Goal: Use online tool/utility: Use online tool/utility

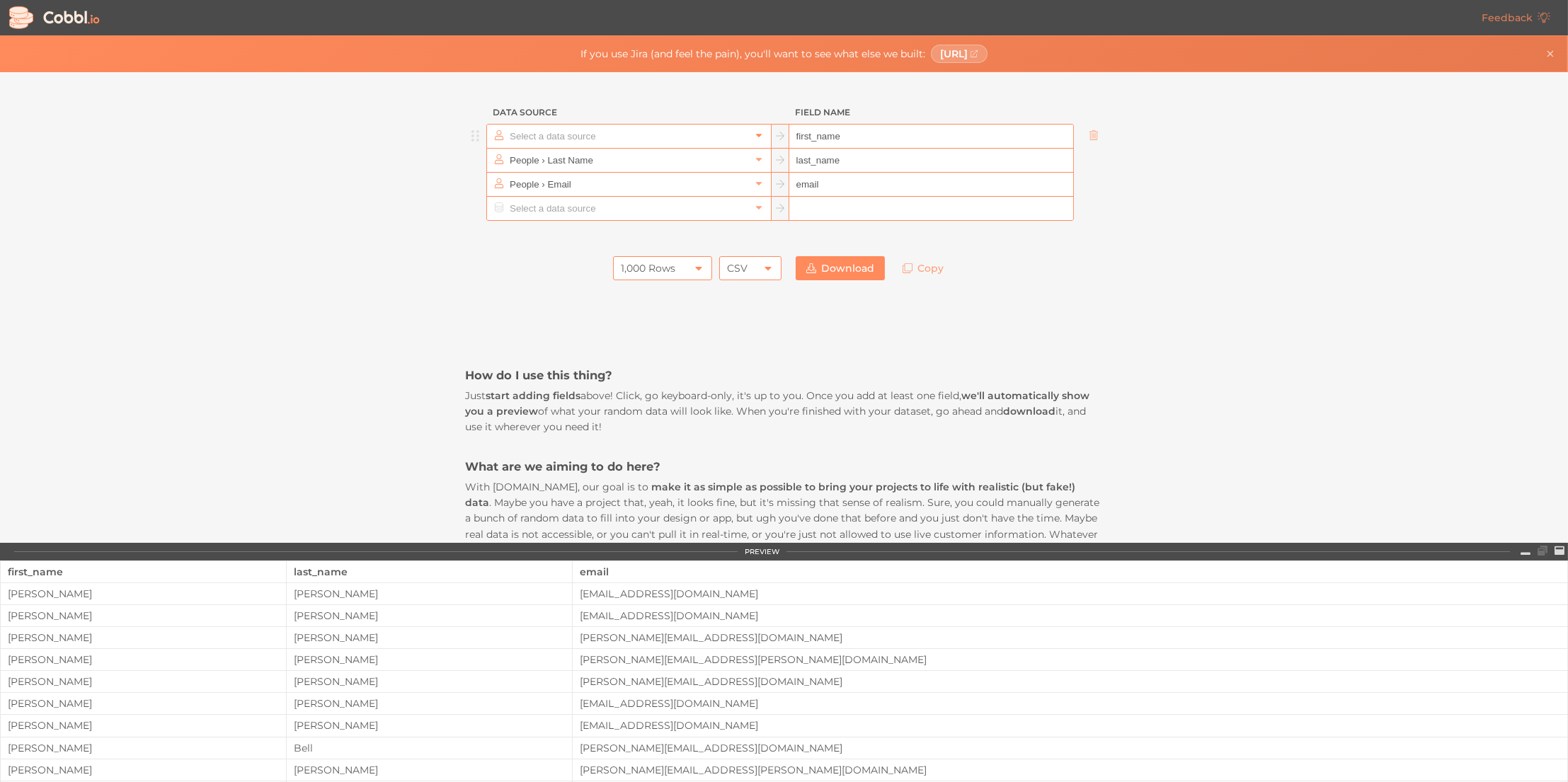
click at [757, 134] on icon at bounding box center [759, 136] width 5 height 4
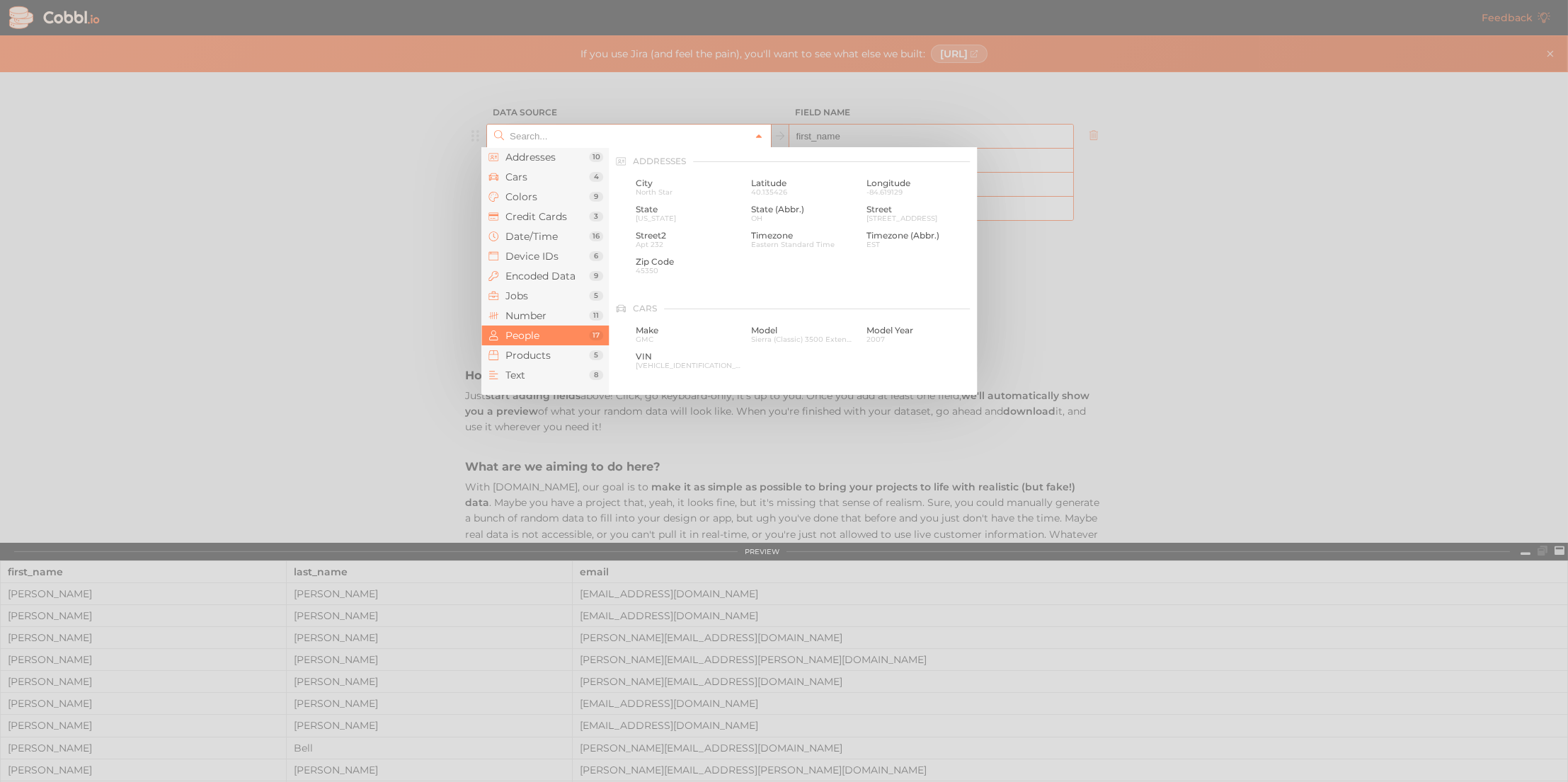
scroll to position [1089, 0]
click at [513, 250] on span "Device IDs" at bounding box center [547, 256] width 83 height 11
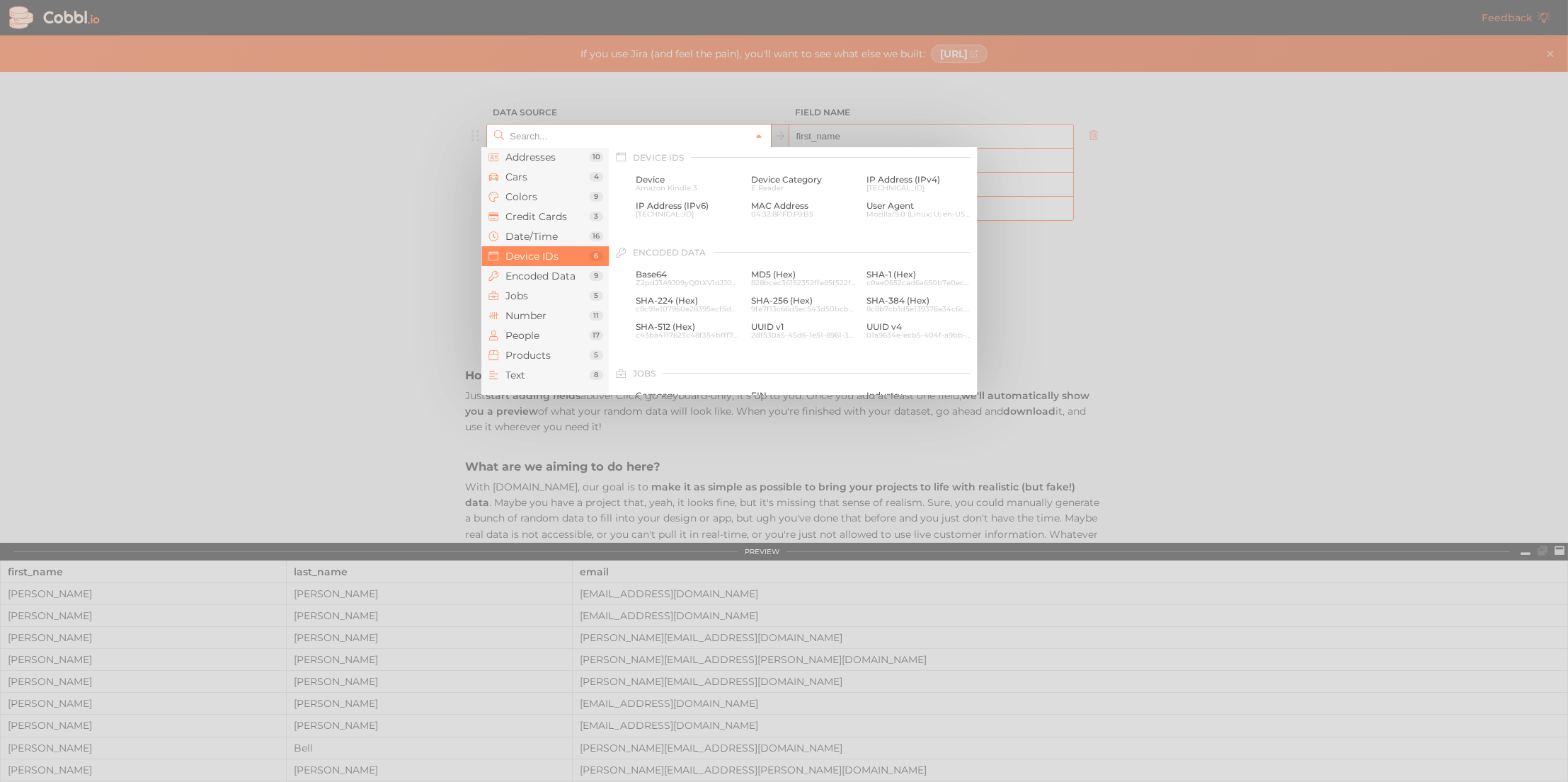
scroll to position [631, 0]
click at [764, 280] on span "MD5 (Hex)" at bounding box center [804, 278] width 105 height 10
type input "Encoded Data › MD5 (Hex)"
type input "md5"
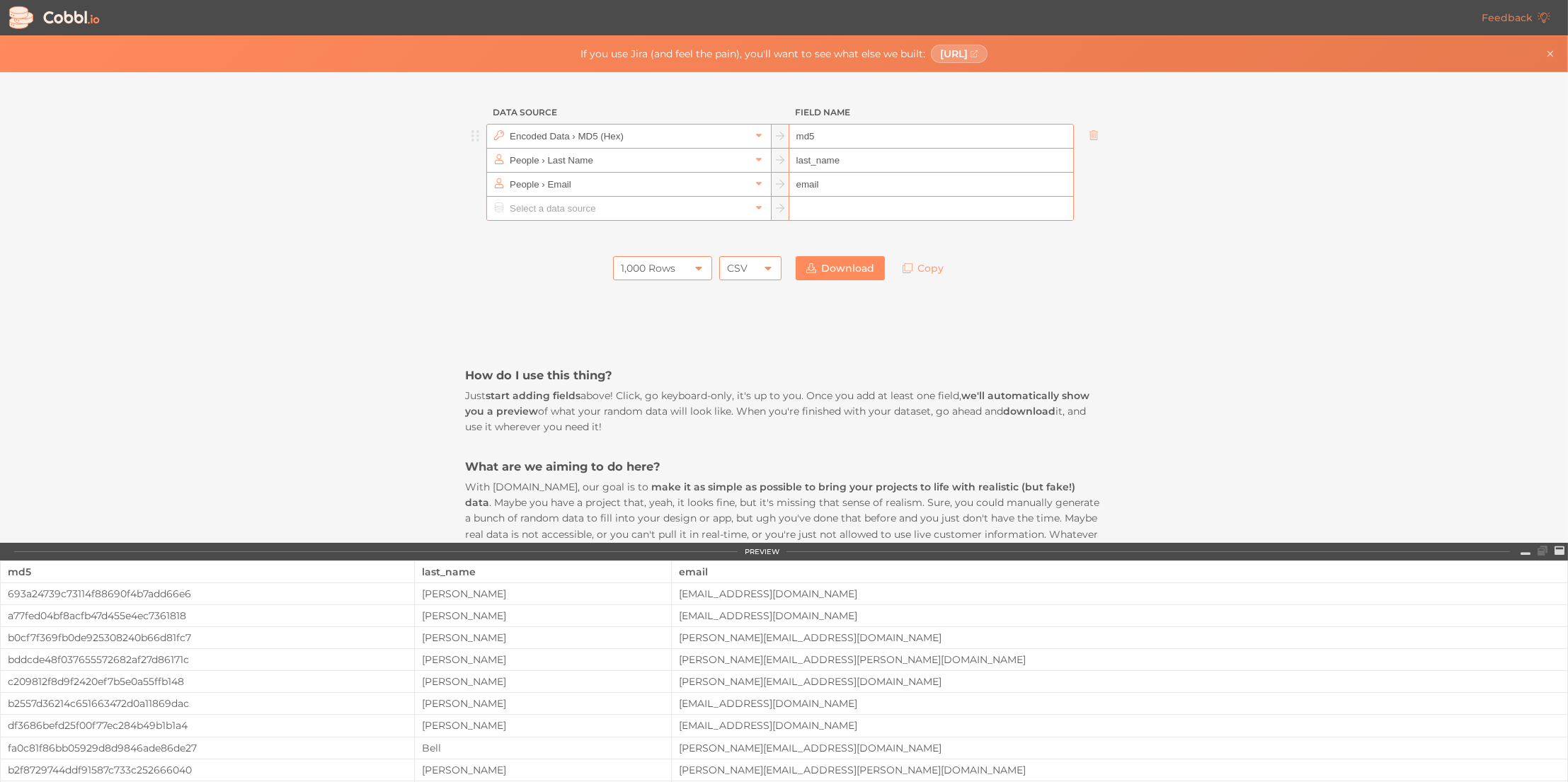
click at [822, 134] on input "md5" at bounding box center [932, 136] width 284 height 24
click at [819, 134] on input "md5" at bounding box center [932, 136] width 284 height 24
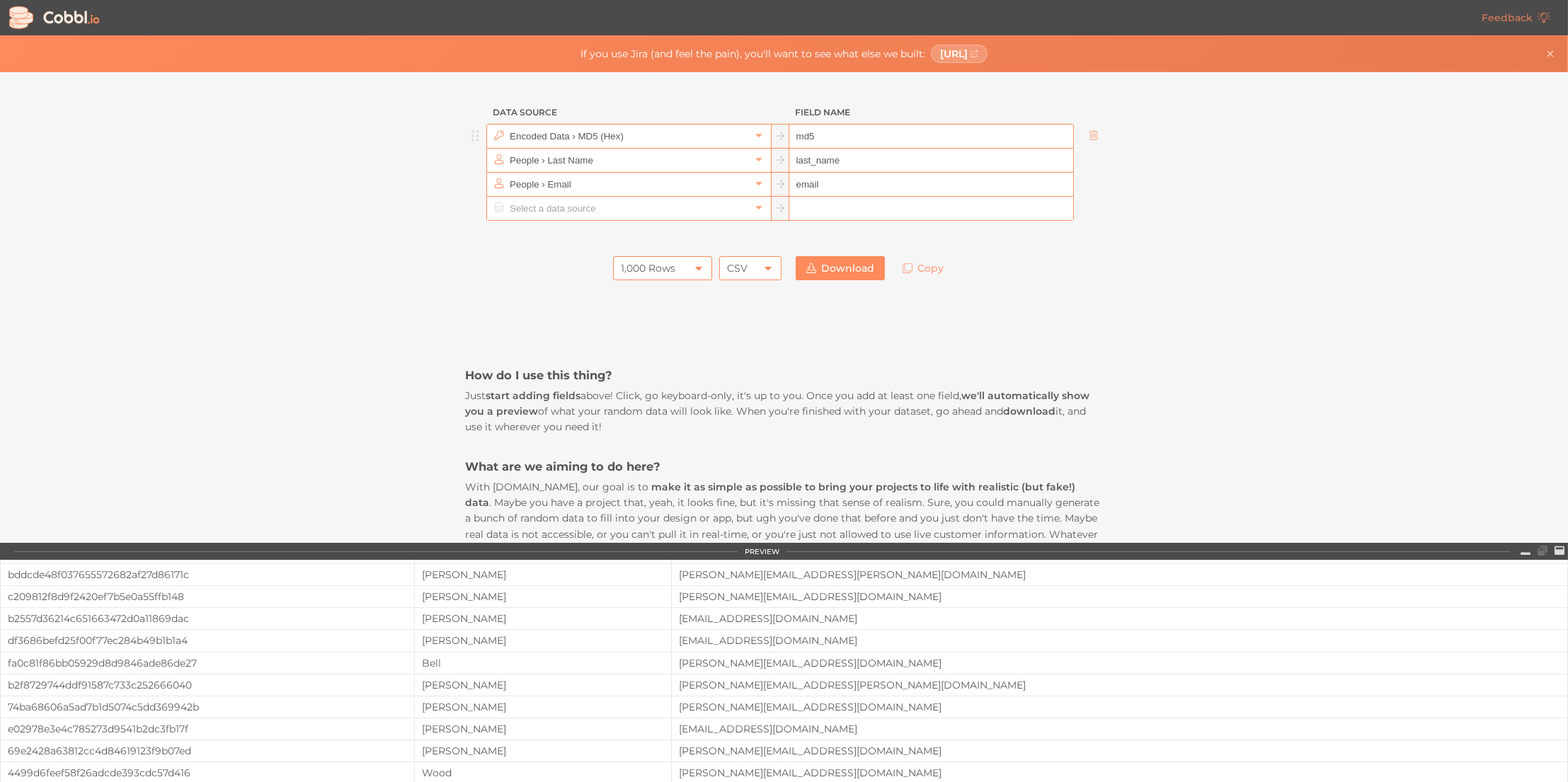
scroll to position [0, 0]
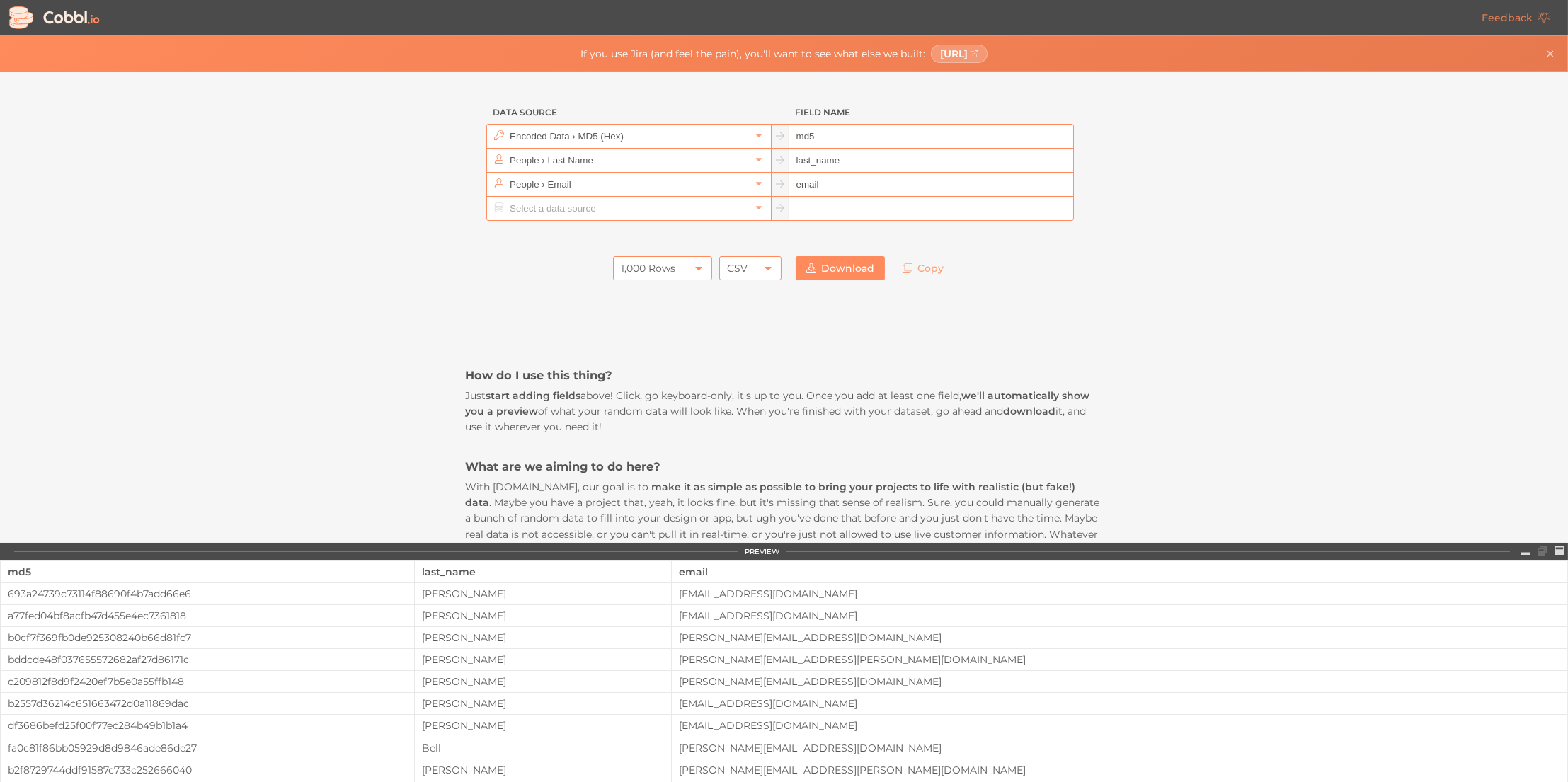
click at [683, 263] on div "1,000 Rows" at bounding box center [662, 268] width 99 height 24
click at [648, 318] on li "100 Rows" at bounding box center [658, 315] width 97 height 24
click at [750, 264] on div "CSV" at bounding box center [750, 268] width 62 height 24
click at [738, 315] on li "JSON" at bounding box center [746, 315] width 61 height 24
click at [729, 256] on div "JSON" at bounding box center [741, 268] width 27 height 24
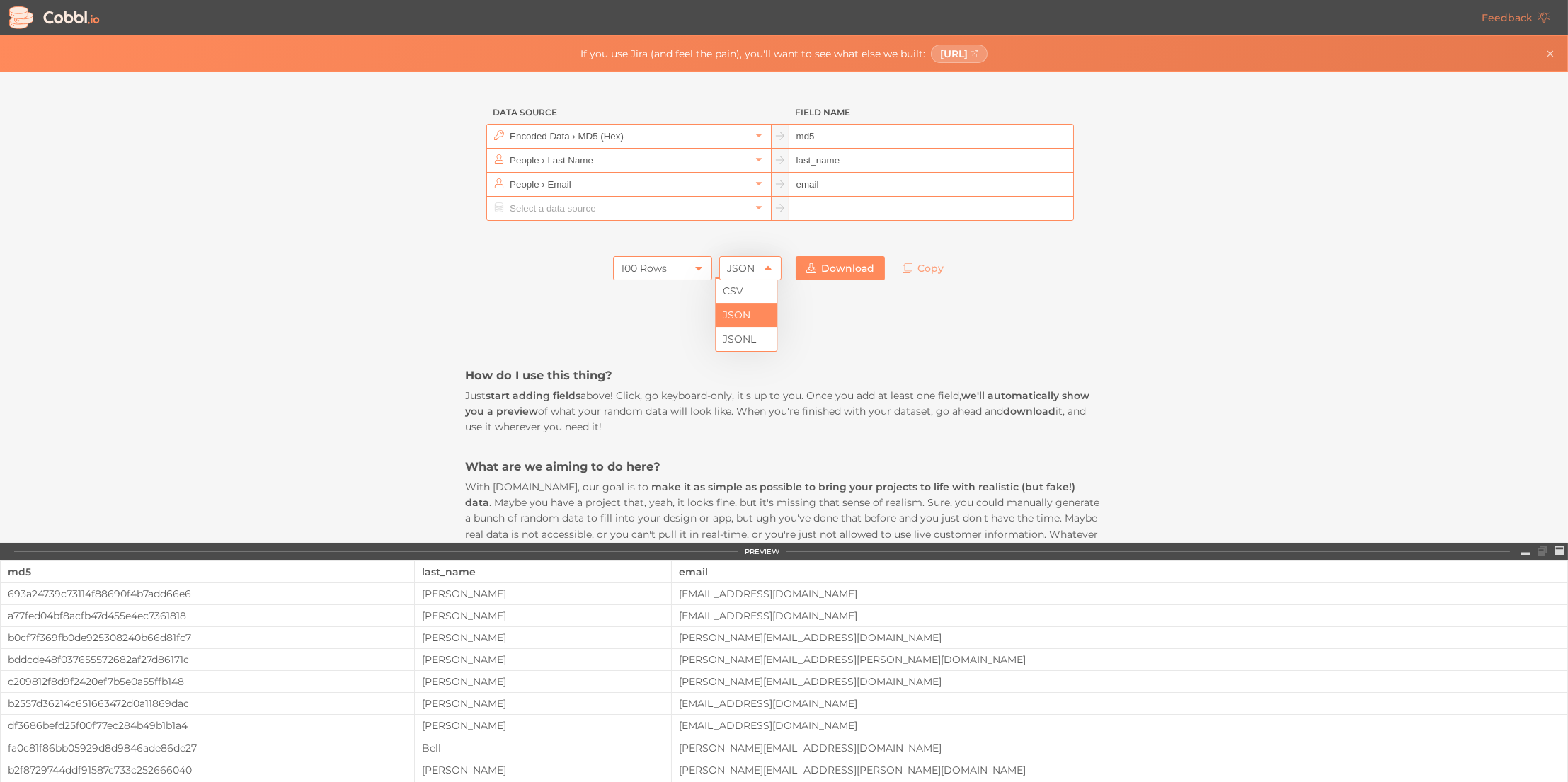
click at [735, 269] on div "JSON" at bounding box center [741, 268] width 27 height 24
click at [756, 136] on icon at bounding box center [759, 135] width 10 height 10
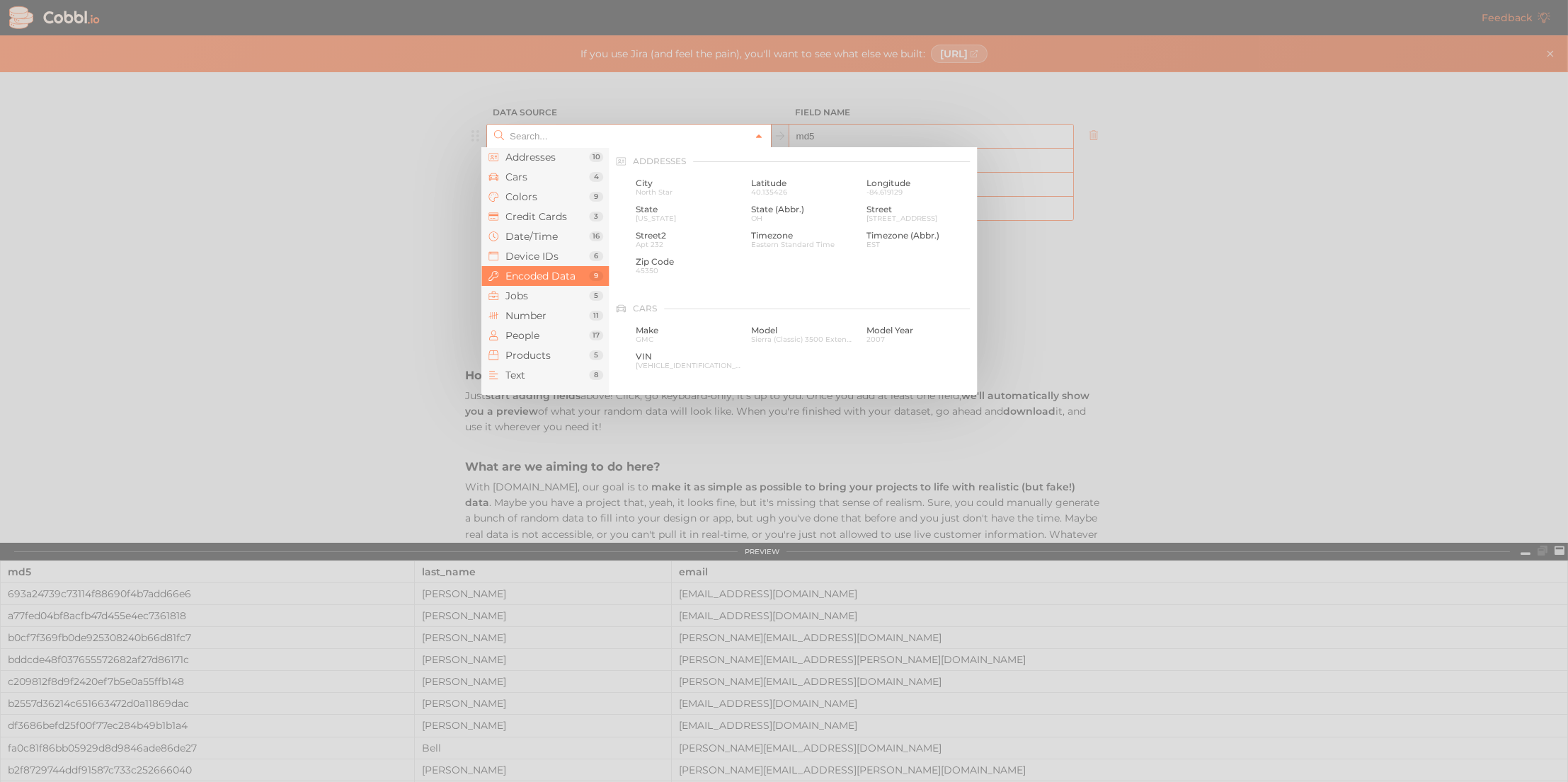
scroll to position [726, 0]
type input "Encoded Data › MD5 (Hex)"
click at [756, 136] on icon at bounding box center [759, 136] width 10 height 10
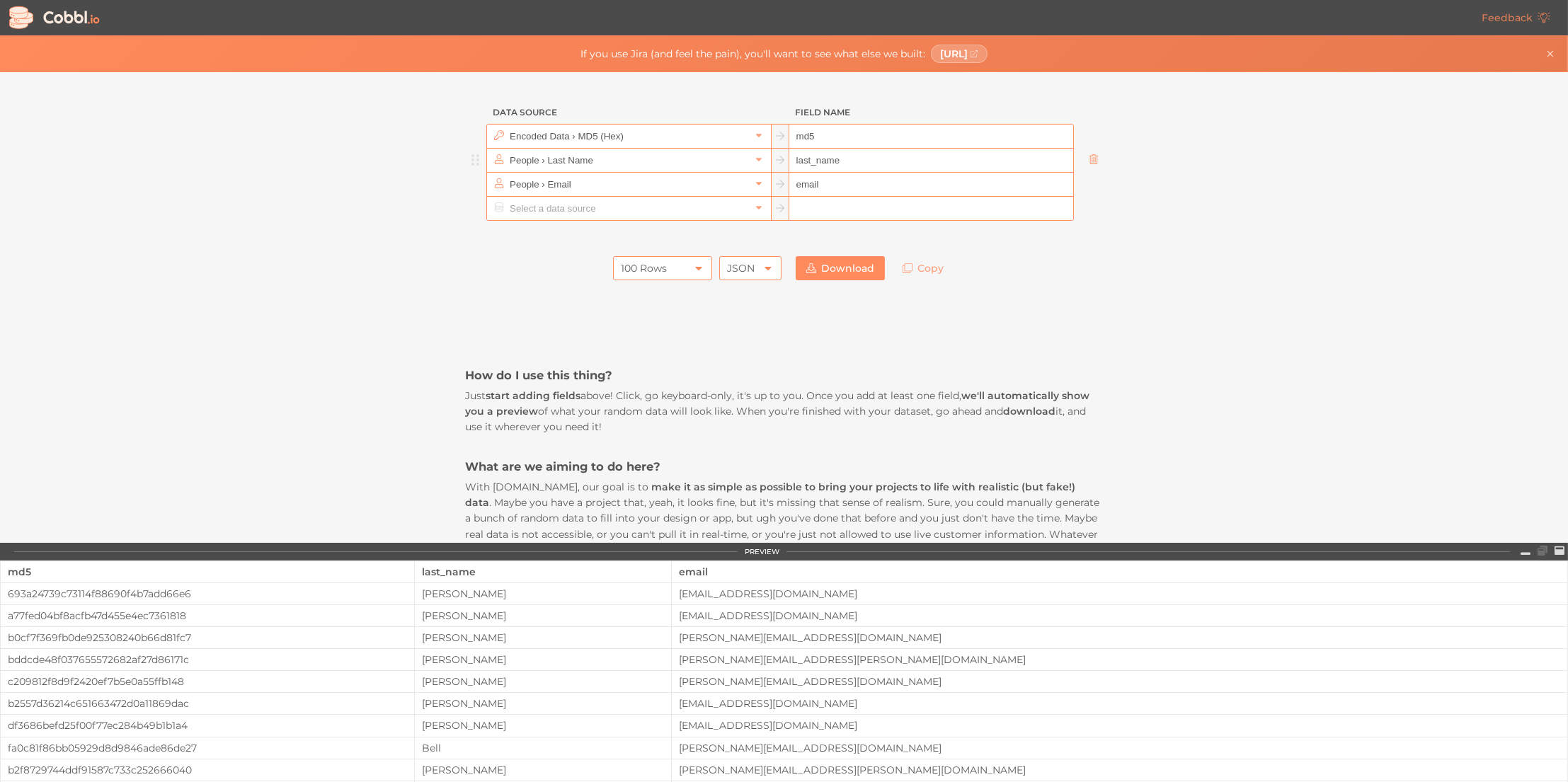
click at [1089, 158] on icon at bounding box center [1094, 159] width 10 height 10
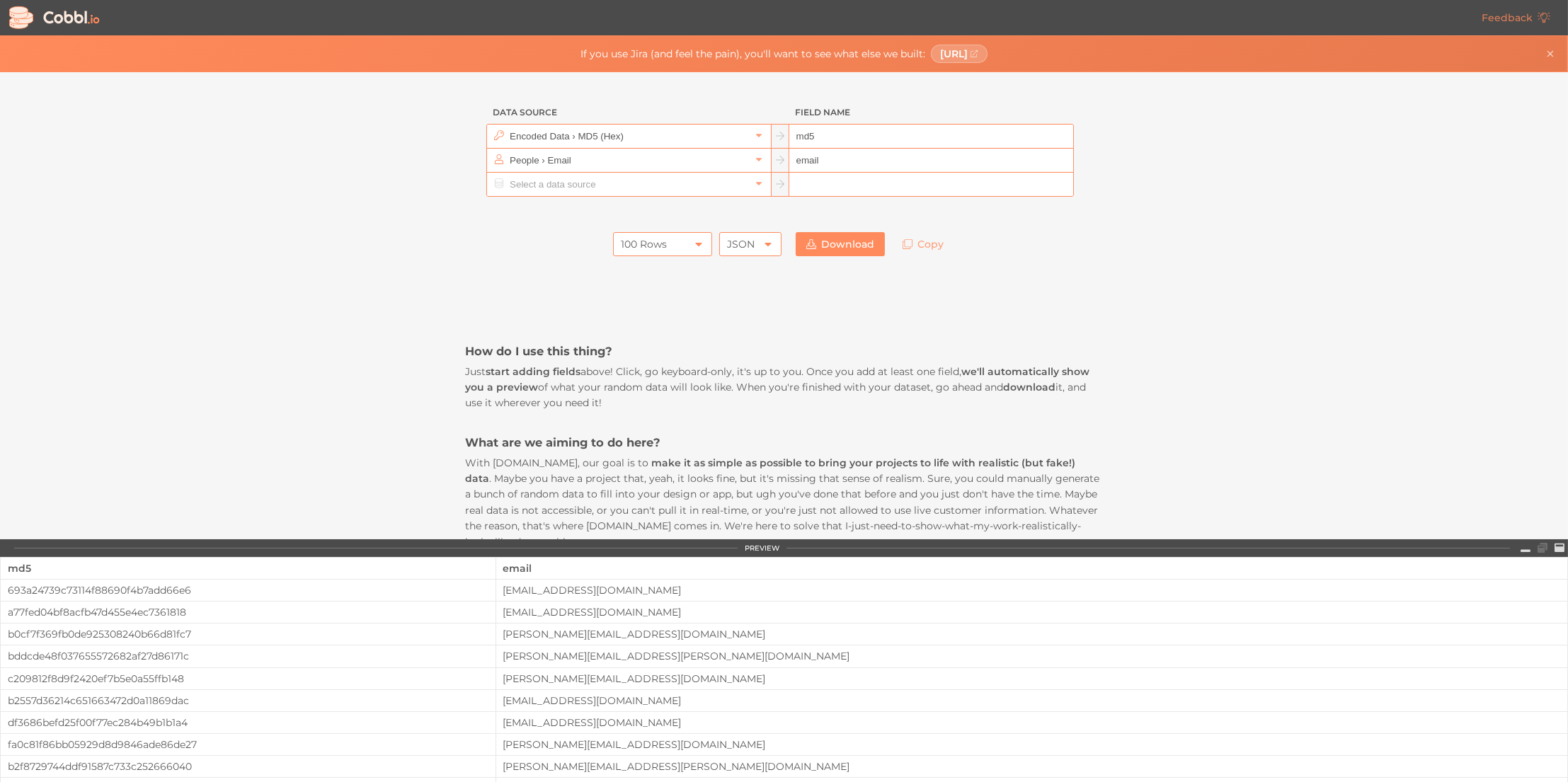
click at [1089, 158] on icon at bounding box center [1094, 159] width 10 height 10
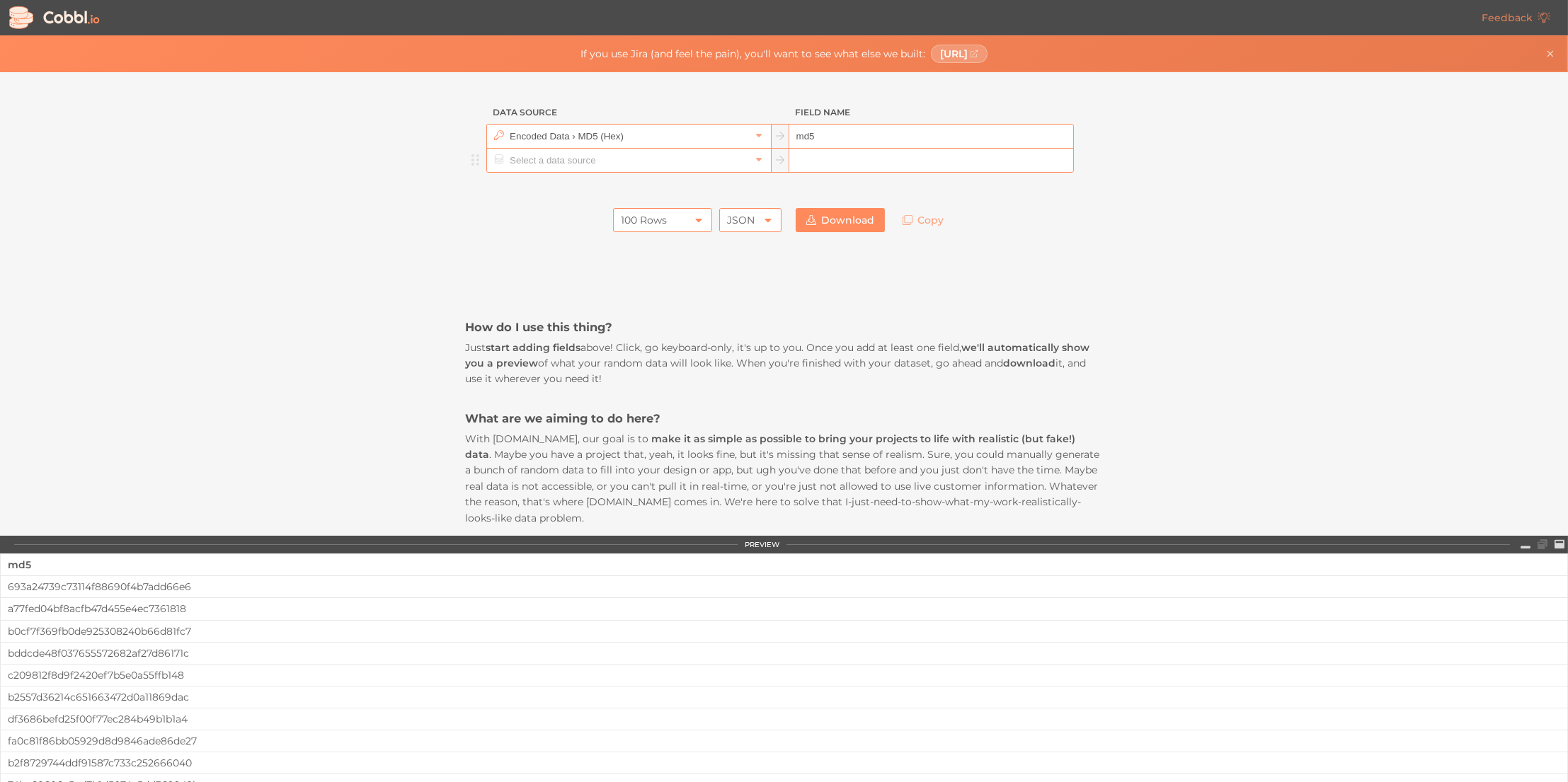
click at [794, 155] on input "text" at bounding box center [932, 160] width 284 height 24
click at [862, 157] on input "text" at bounding box center [932, 160] width 284 height 24
drag, startPoint x: 471, startPoint y: 165, endPoint x: 463, endPoint y: 177, distance: 14.4
drag, startPoint x: 465, startPoint y: 157, endPoint x: 472, endPoint y: 165, distance: 10.6
click at [472, 165] on ul "Encoded Data › MD5 (Hex) md5" at bounding box center [784, 148] width 637 height 49
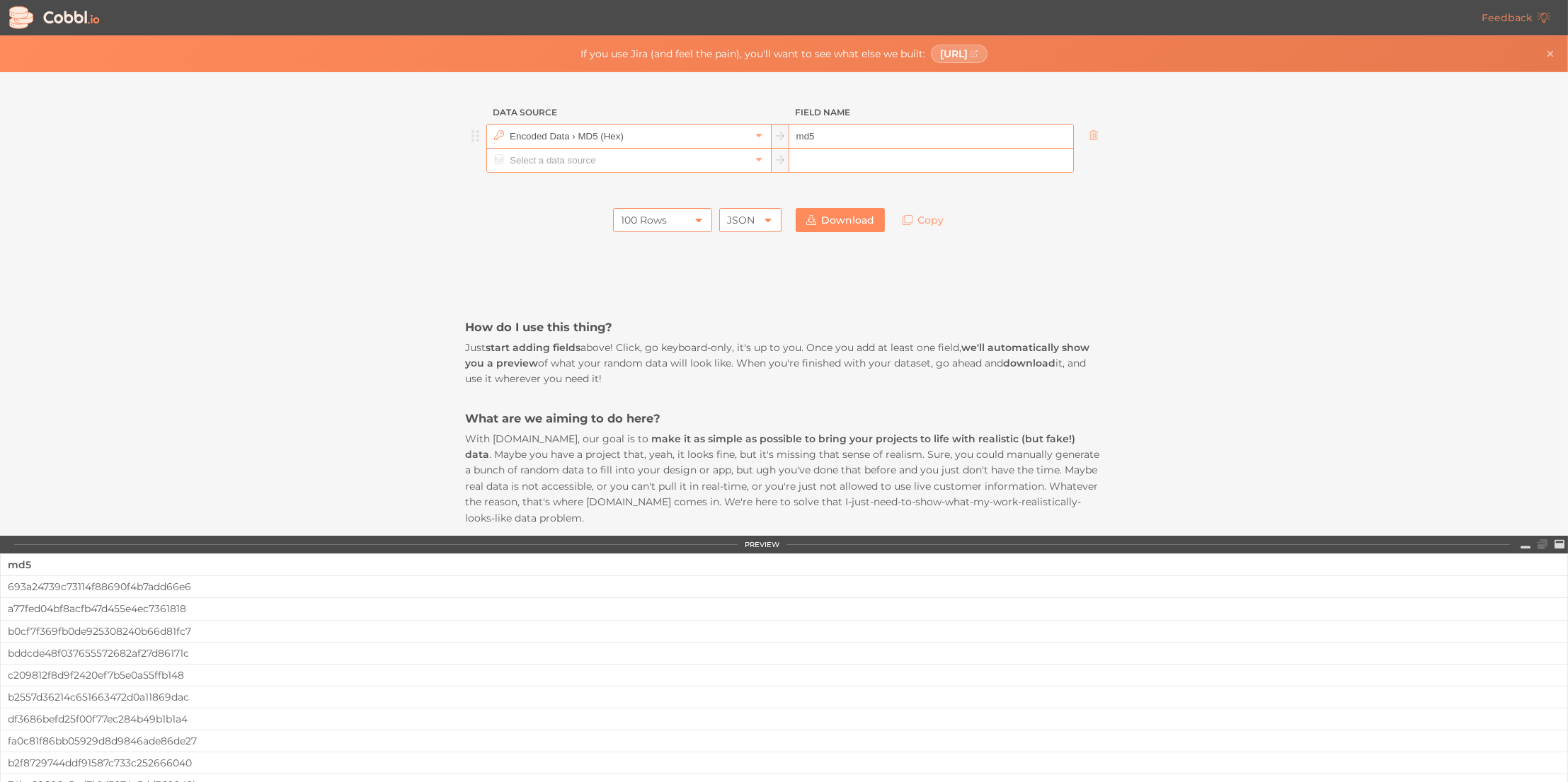
click at [817, 139] on input "md5" at bounding box center [932, 136] width 284 height 24
click at [754, 136] on icon at bounding box center [759, 135] width 10 height 10
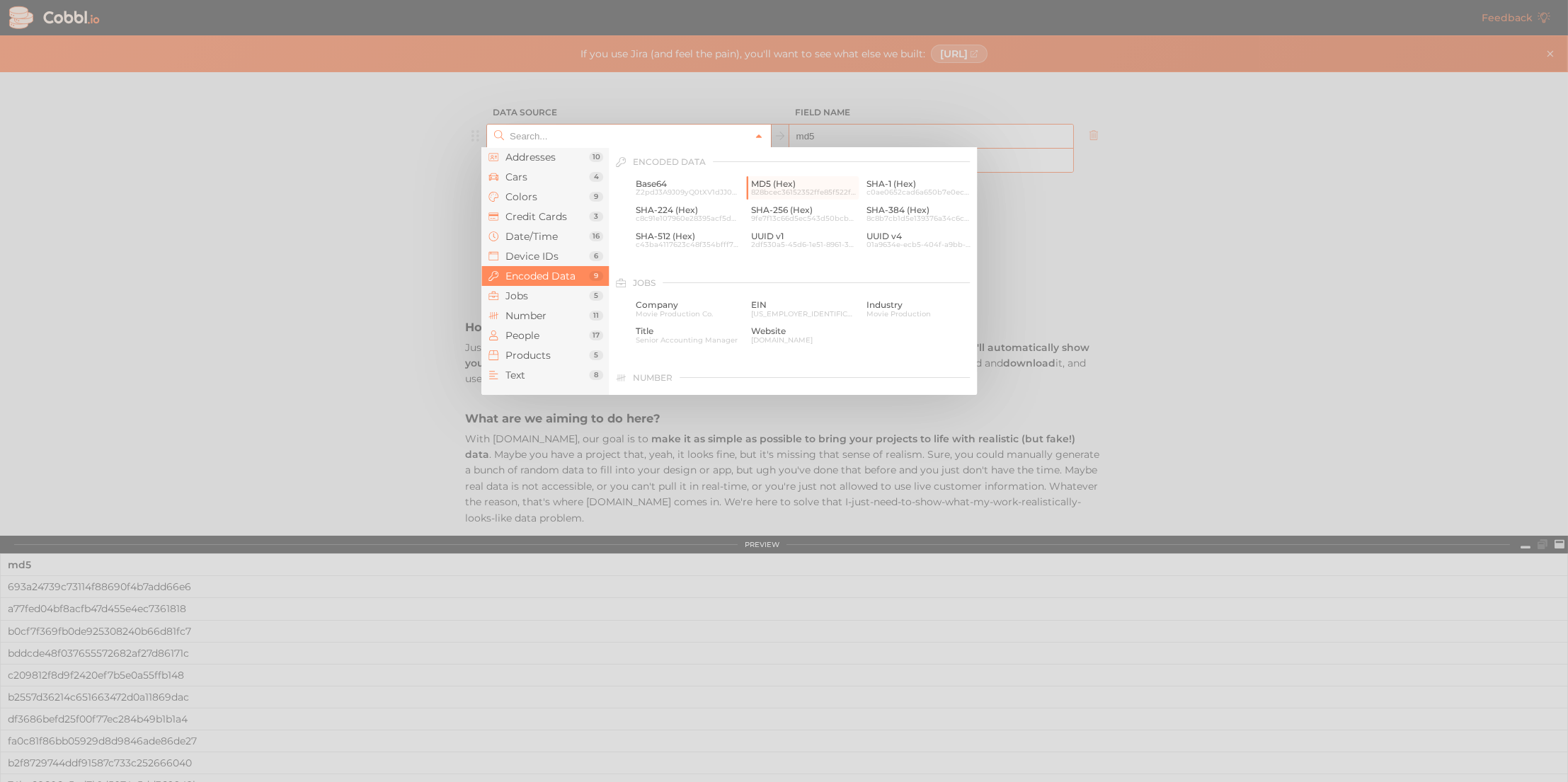
type input "Encoded Data › MD5 (Hex)"
click at [754, 136] on icon at bounding box center [759, 136] width 10 height 10
